Goal: Check status: Check status

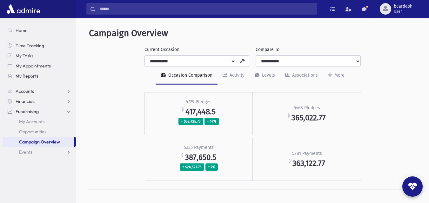
select select "***"
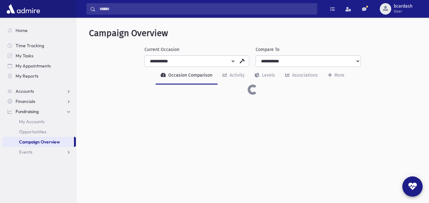
select select "***"
